Goal: Task Accomplishment & Management: Manage account settings

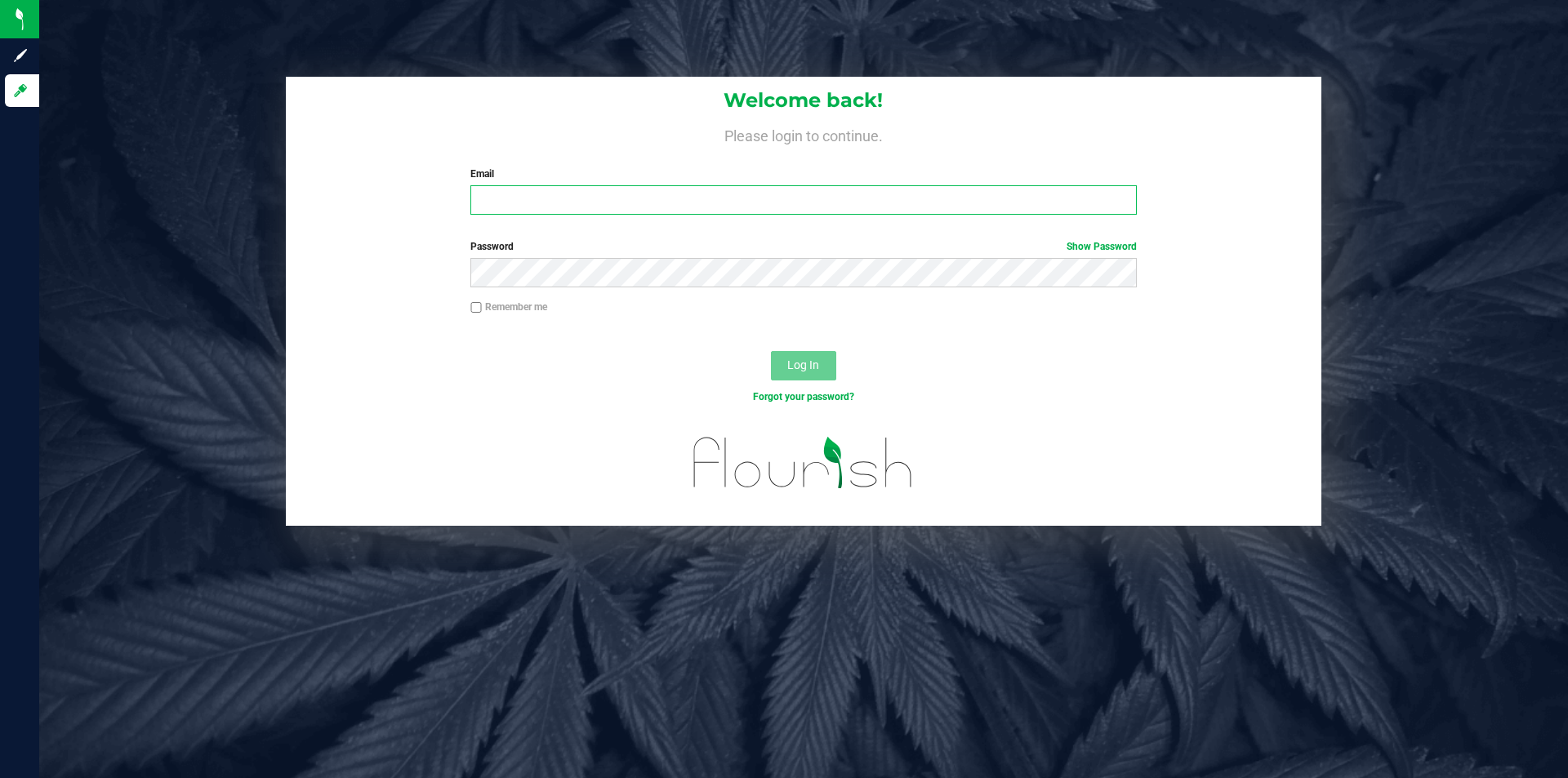
click at [638, 198] on input "Email" at bounding box center [803, 200] width 666 height 30
type input "[EMAIL_ADDRESS][DOMAIN_NAME]"
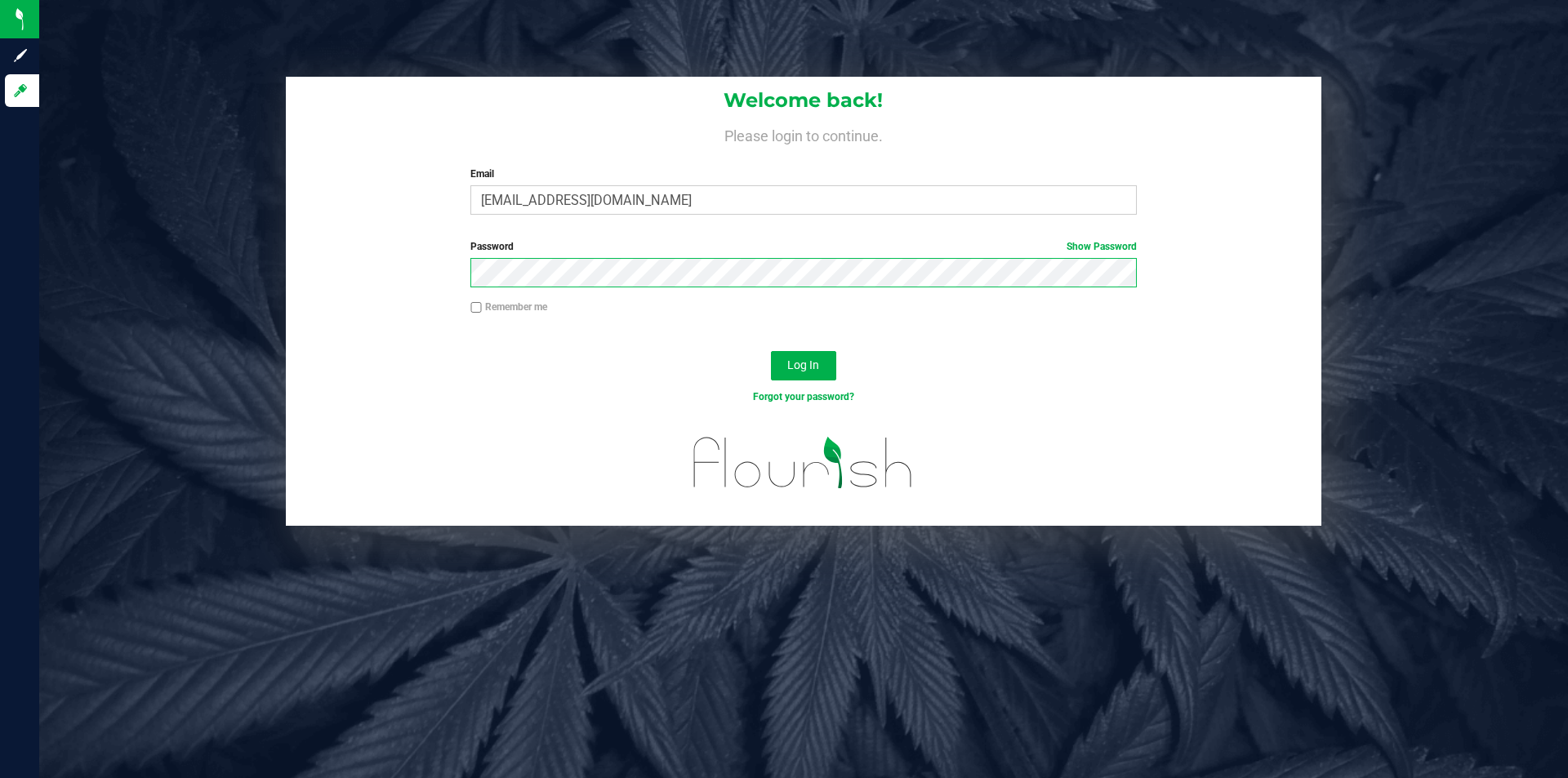
click at [771, 351] on button "Log In" at bounding box center [804, 366] width 65 height 30
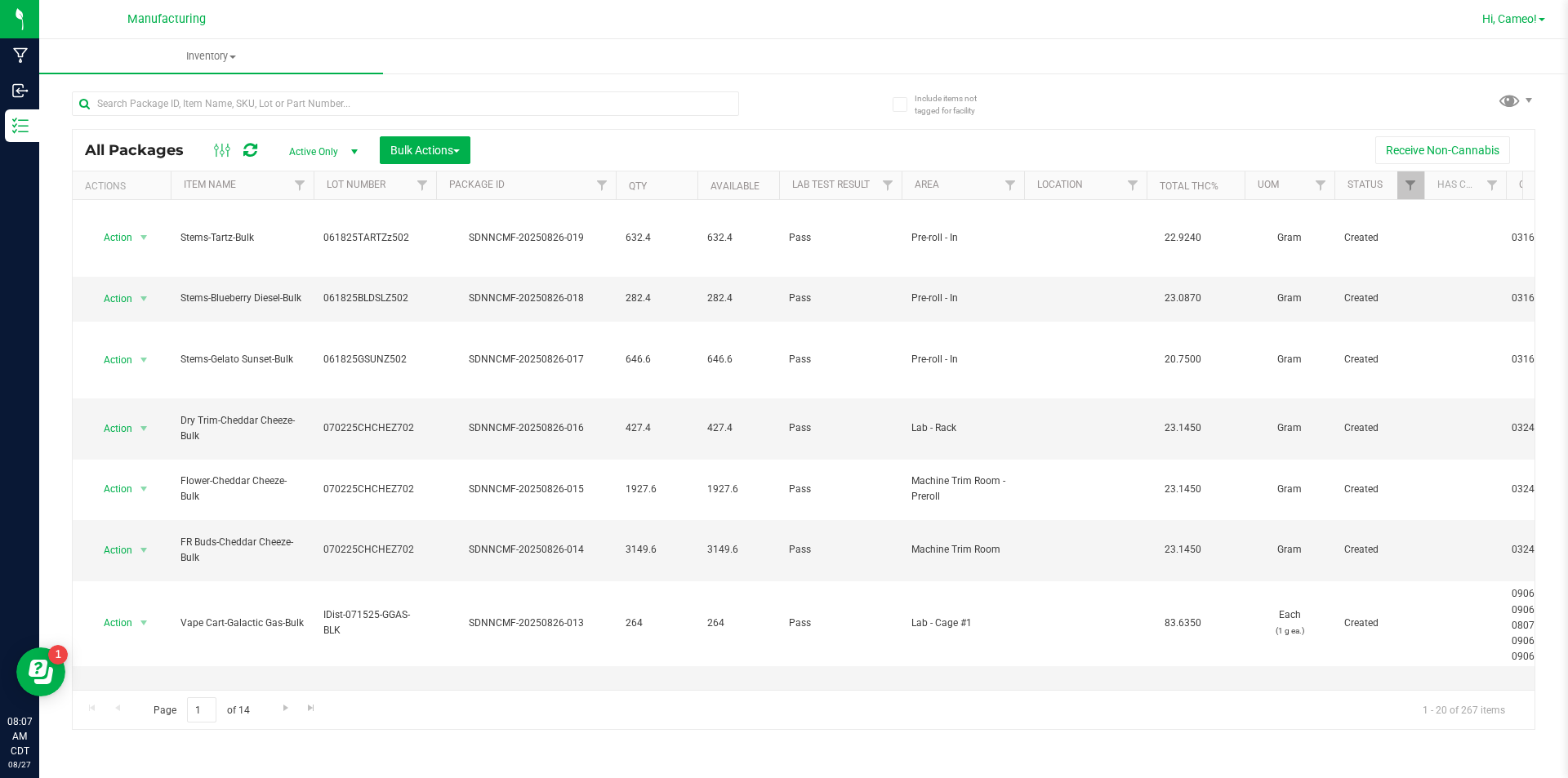
click at [1513, 17] on span "Hi, Cameo!" at bounding box center [1510, 18] width 55 height 13
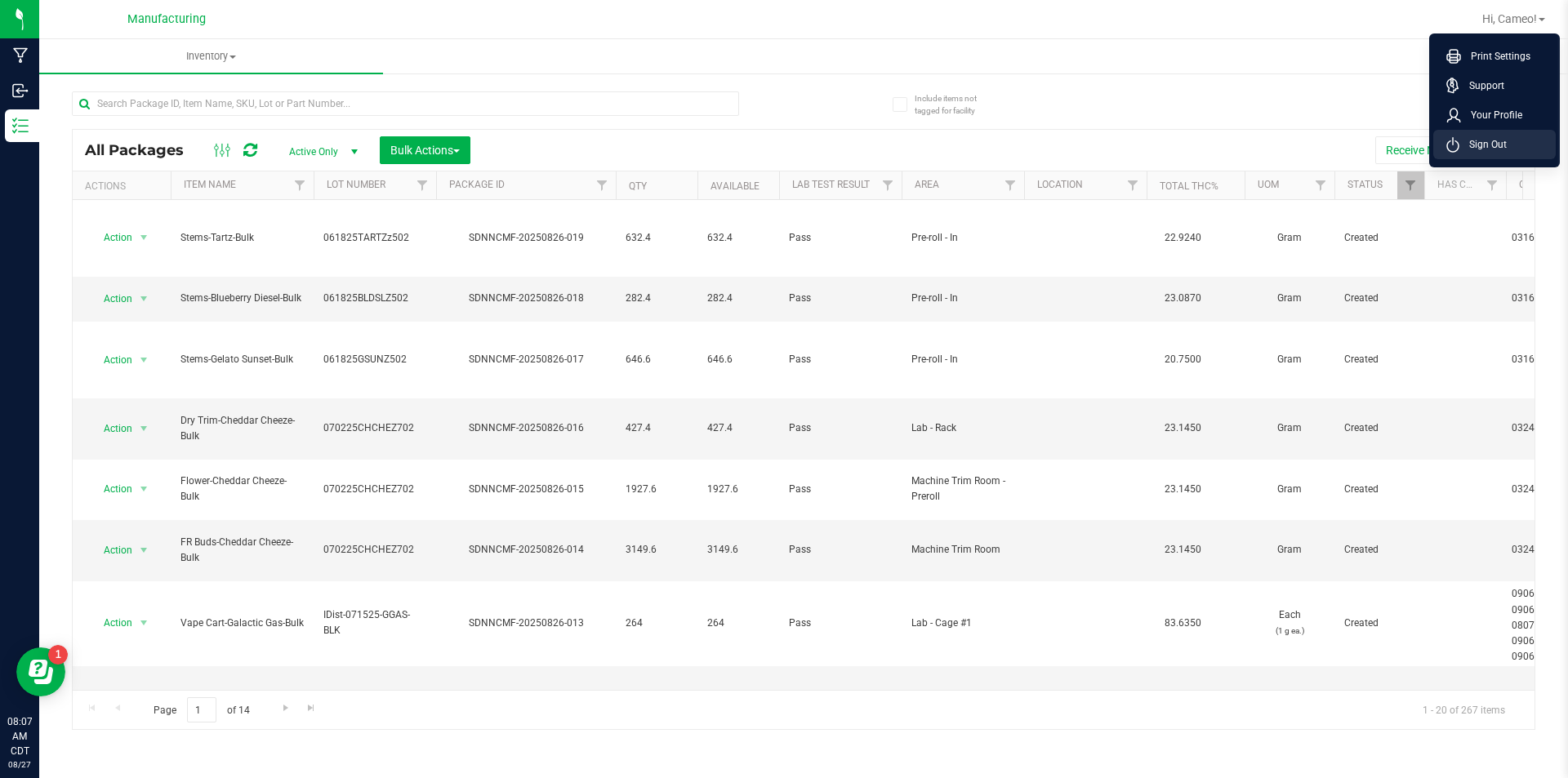
click at [1510, 136] on li "Sign Out" at bounding box center [1495, 144] width 123 height 30
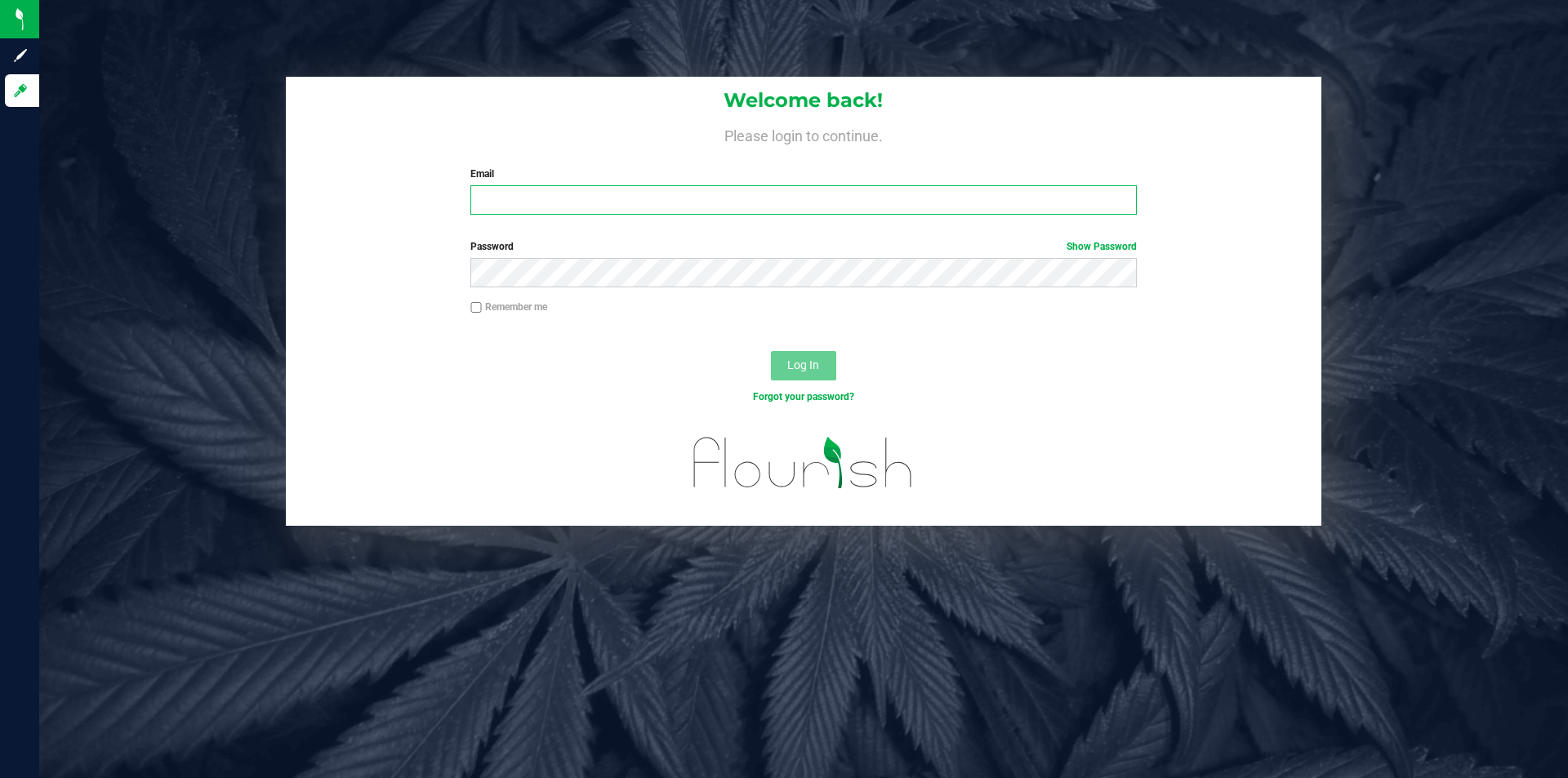
click at [511, 190] on input "Email" at bounding box center [803, 200] width 666 height 30
type input "jadyn.houtman@nativenationscannabis.com"
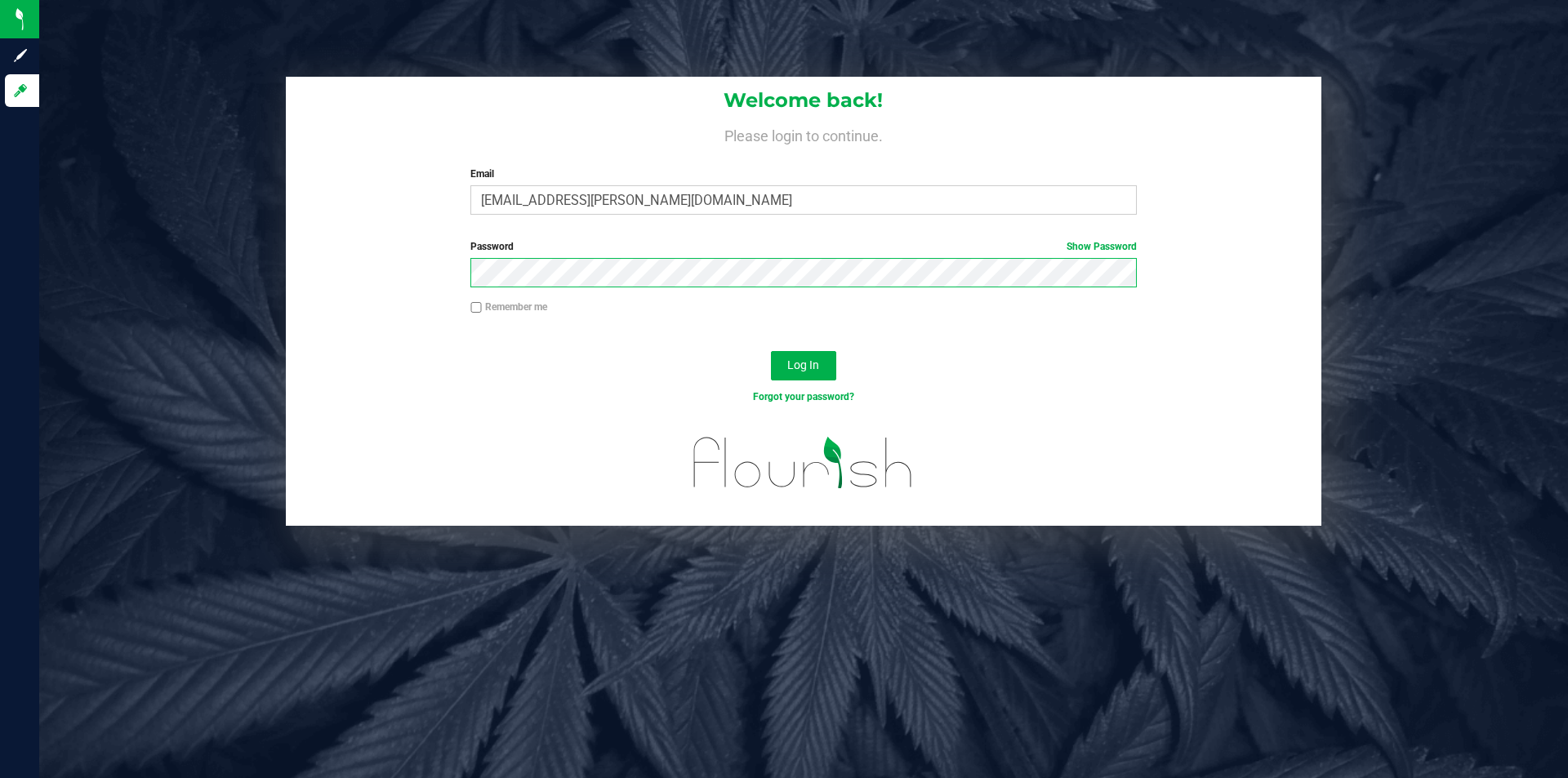
click at [771, 351] on button "Log In" at bounding box center [804, 366] width 65 height 30
